Goal: Information Seeking & Learning: Check status

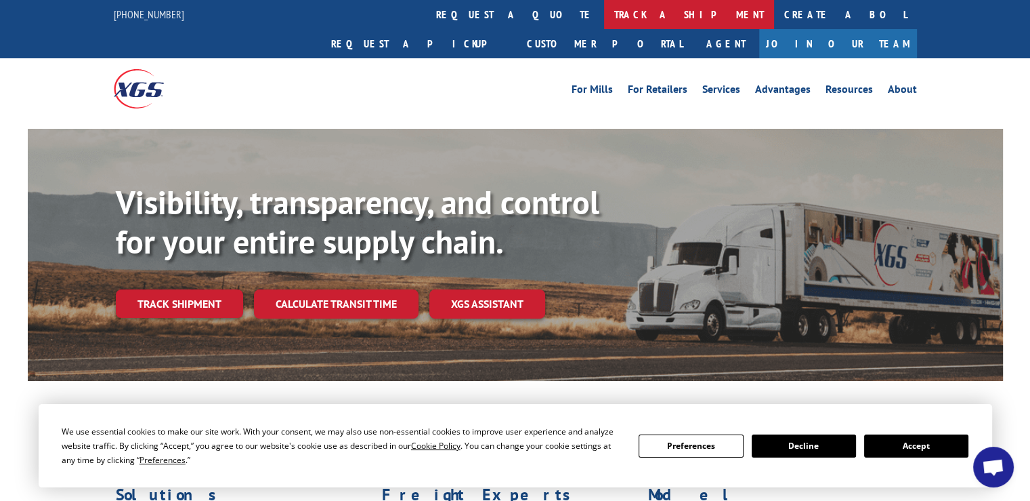
click at [604, 16] on link "track a shipment" at bounding box center [689, 14] width 170 height 29
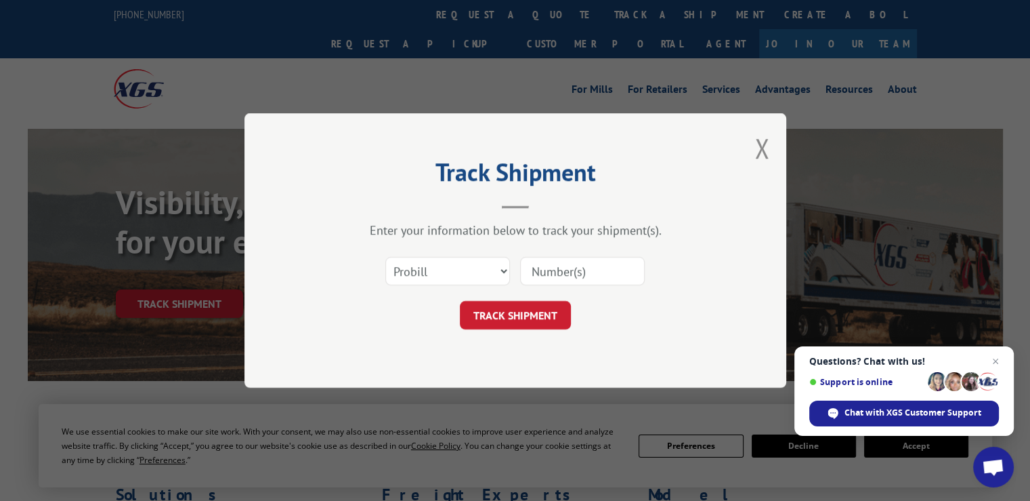
click at [536, 265] on input at bounding box center [582, 271] width 125 height 28
type input "17590247"
click at [518, 316] on button "TRACK SHIPMENT" at bounding box center [515, 315] width 111 height 28
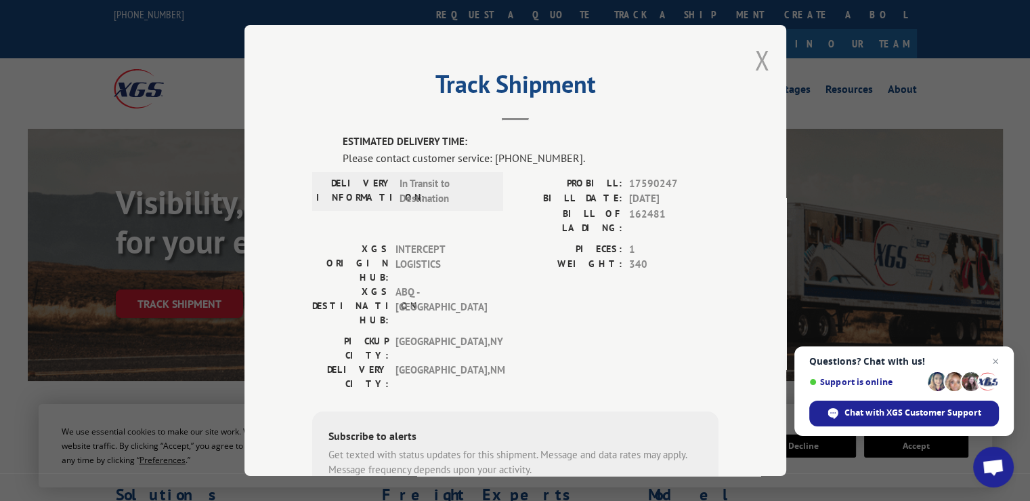
click at [763, 58] on button "Close modal" at bounding box center [762, 60] width 15 height 36
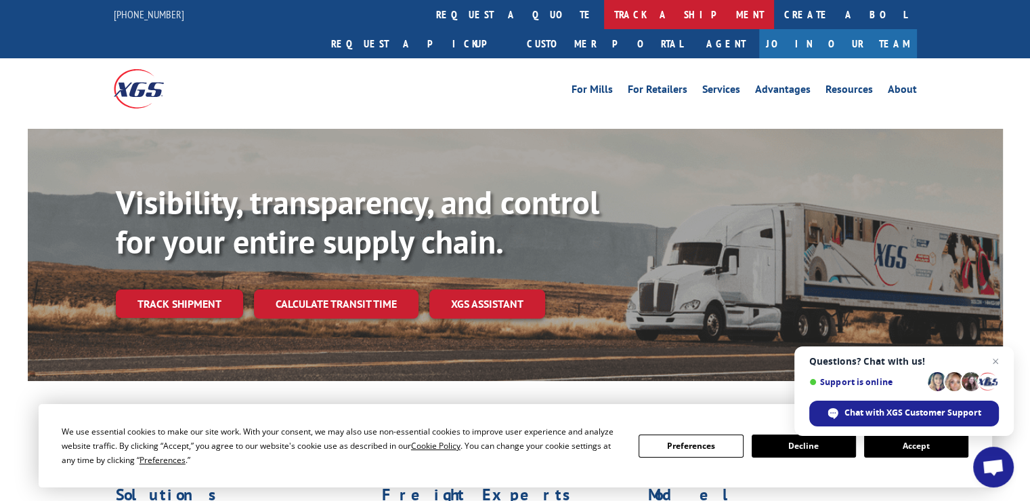
click at [604, 16] on link "track a shipment" at bounding box center [689, 14] width 170 height 29
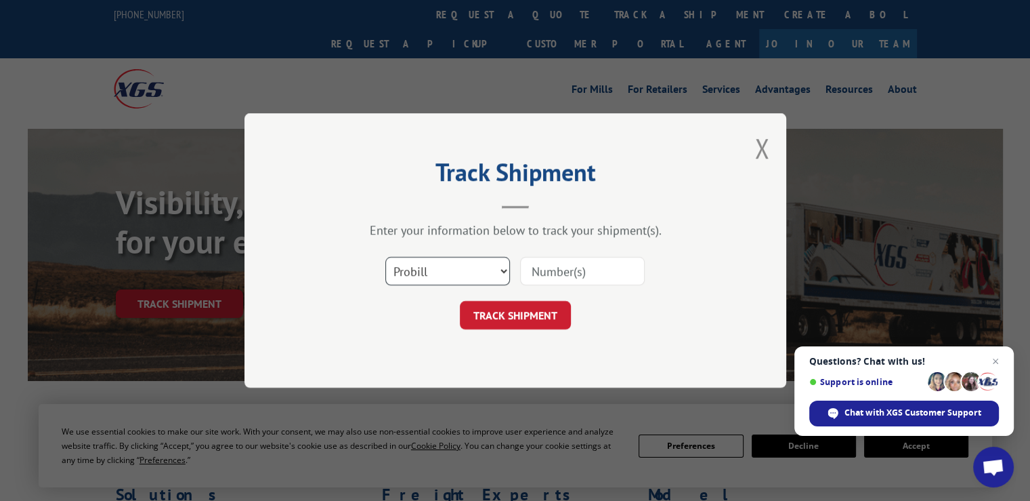
click at [502, 268] on select "Select category... Probill BOL PO" at bounding box center [447, 271] width 125 height 28
select select "bol"
click at [385, 257] on select "Select category... Probill BOL PO" at bounding box center [447, 271] width 125 height 28
click at [545, 273] on input at bounding box center [582, 271] width 125 height 28
type input "162481"
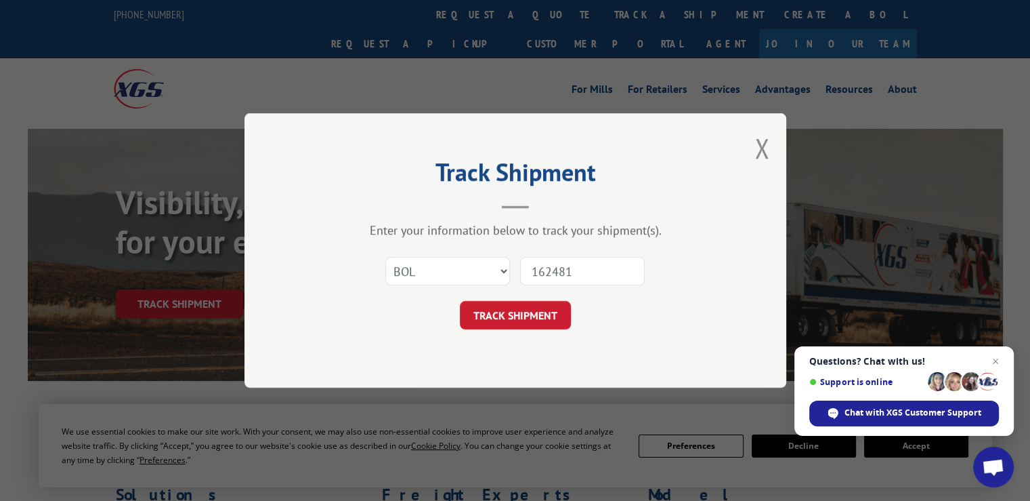
click button "TRACK SHIPMENT" at bounding box center [515, 315] width 111 height 28
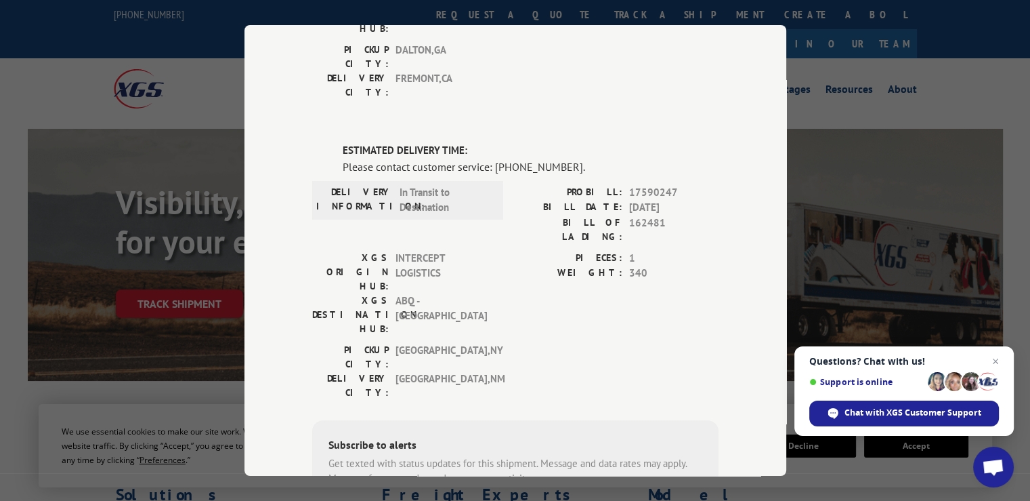
scroll to position [233, 0]
